Goal: Navigation & Orientation: Find specific page/section

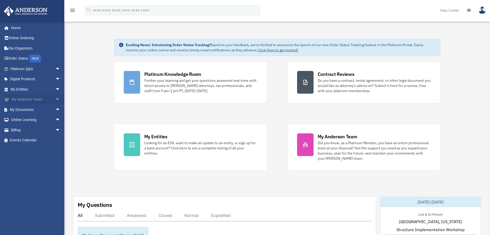
click at [55, 99] on span "arrow_drop_down" at bounding box center [60, 99] width 10 height 11
click at [43, 110] on link "My Anderson Team" at bounding box center [37, 109] width 61 height 10
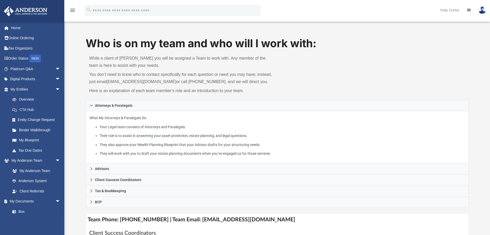
click at [484, 10] on img at bounding box center [483, 9] width 8 height 7
click at [327, 56] on div "Who is on my team and who will I work with: While a client of [PERSON_NAME] you…" at bounding box center [278, 68] width 384 height 64
click at [15, 24] on link "Home" at bounding box center [36, 28] width 65 height 10
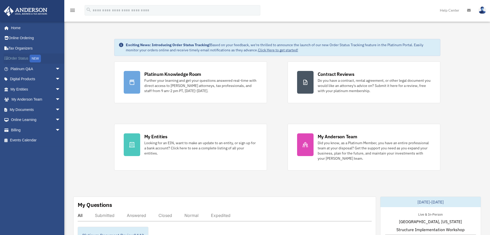
click at [26, 58] on link "Order Status NEW" at bounding box center [36, 58] width 65 height 11
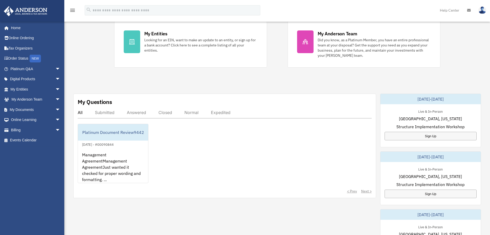
scroll to position [103, 0]
click at [55, 108] on span "arrow_drop_down" at bounding box center [60, 109] width 10 height 11
click at [23, 119] on link "Box" at bounding box center [37, 120] width 61 height 10
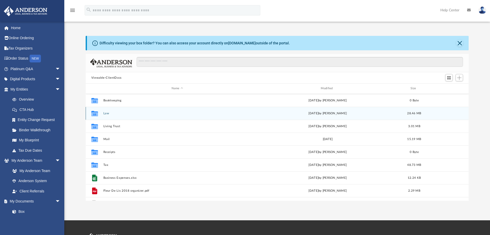
scroll to position [35, 0]
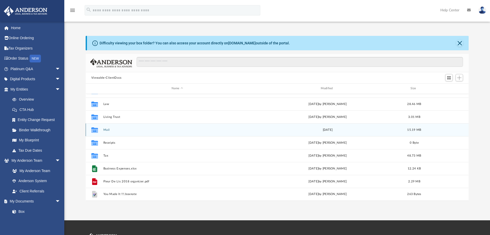
click at [106, 129] on button "Mail" at bounding box center [177, 129] width 148 height 3
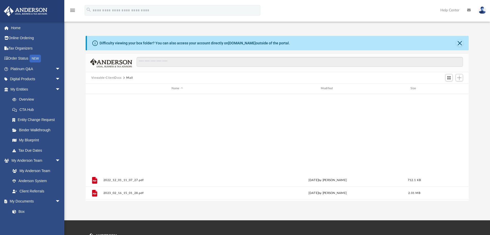
scroll to position [138, 0]
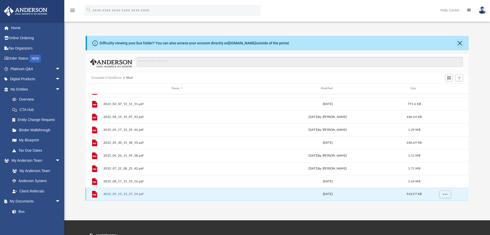
click at [113, 193] on button "2023_09_19_13_27_24.pdf" at bounding box center [177, 193] width 148 height 3
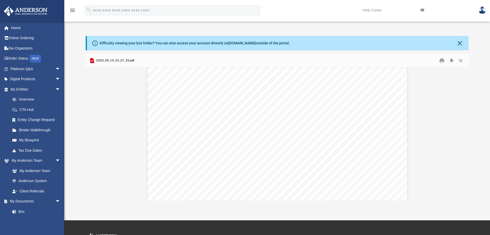
scroll to position [0, 0]
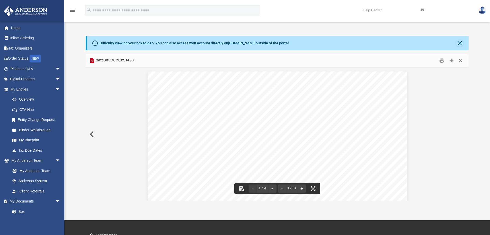
click at [461, 60] on button "Close" at bounding box center [460, 61] width 9 height 8
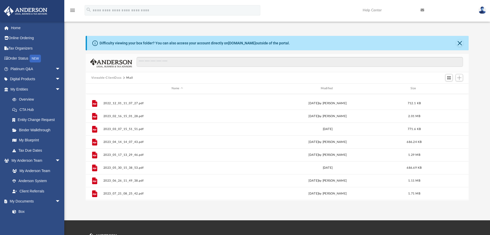
scroll to position [138, 0]
